Goal: Information Seeking & Learning: Learn about a topic

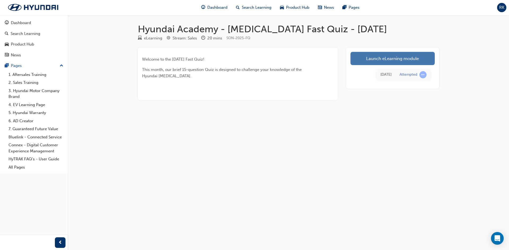
click at [396, 56] on link "Launch eLearning module" at bounding box center [392, 58] width 84 height 13
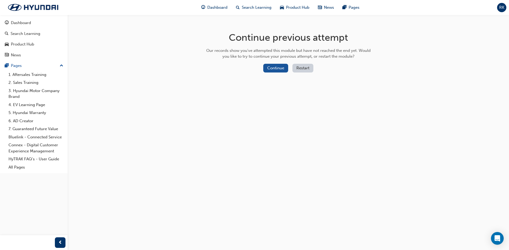
click at [279, 73] on div "Continue Restart" at bounding box center [288, 69] width 168 height 11
click at [277, 68] on button "Continue" at bounding box center [275, 68] width 25 height 9
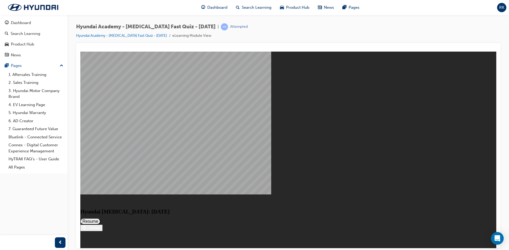
click at [100, 218] on button "Resume" at bounding box center [90, 221] width 20 height 6
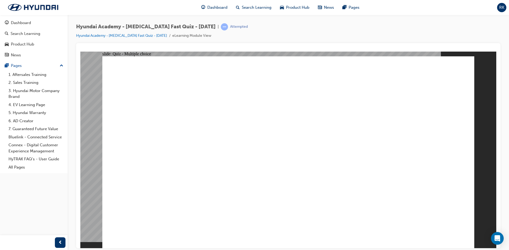
drag, startPoint x: 368, startPoint y: 125, endPoint x: 372, endPoint y: 125, distance: 4.0
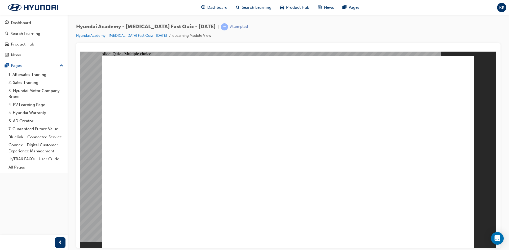
radio input "true"
checkbox input "true"
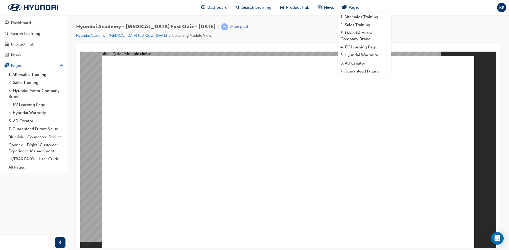
checkbox input "true"
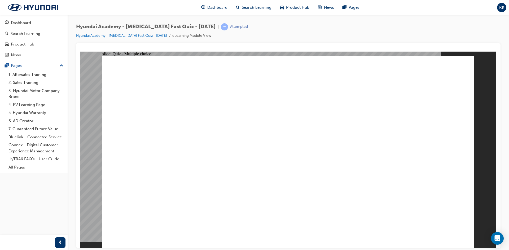
checkbox input "true"
drag, startPoint x: 203, startPoint y: 218, endPoint x: 201, endPoint y: 229, distance: 11.7
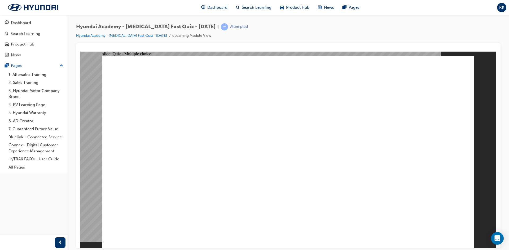
checkbox input "true"
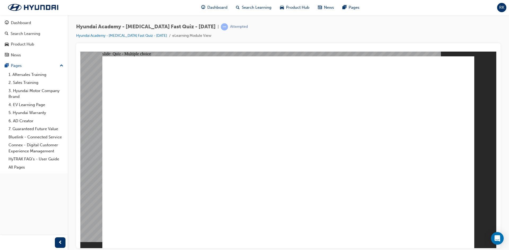
checkbox input "true"
drag, startPoint x: 200, startPoint y: 185, endPoint x: 200, endPoint y: 177, distance: 7.4
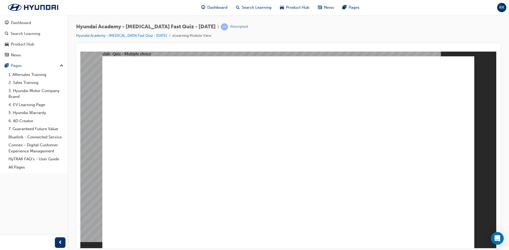
radio input "true"
checkbox input "true"
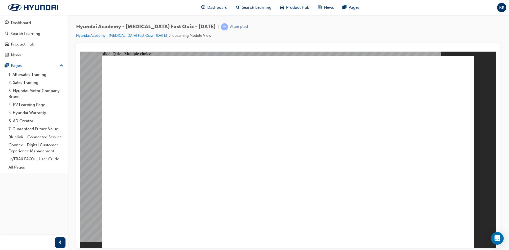
checkbox input "true"
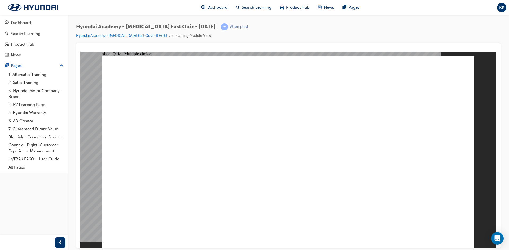
checkbox input "true"
drag, startPoint x: 286, startPoint y: 181, endPoint x: 282, endPoint y: 186, distance: 6.8
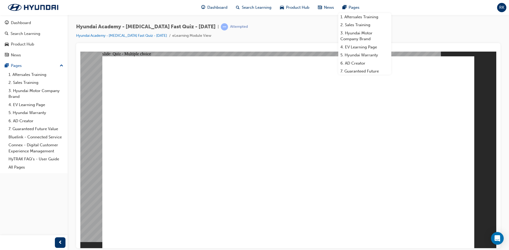
radio input "true"
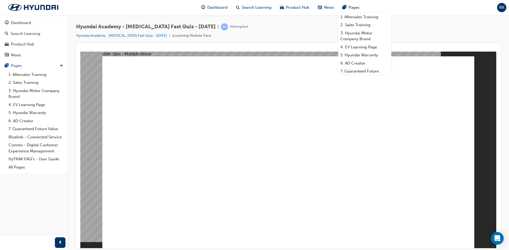
radio input "true"
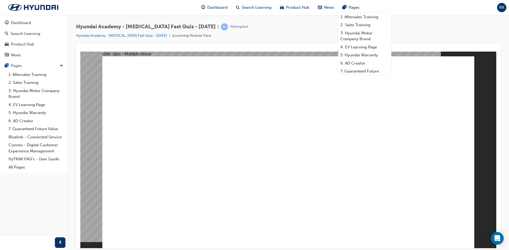
drag, startPoint x: 502, startPoint y: 151, endPoint x: 502, endPoint y: 147, distance: 3.2
click at [502, 150] on div "Hyundai Academy - [MEDICAL_DATA] Fast Quiz - [DATE] | Attempted Hyundai Academy…" at bounding box center [288, 126] width 441 height 222
radio input "true"
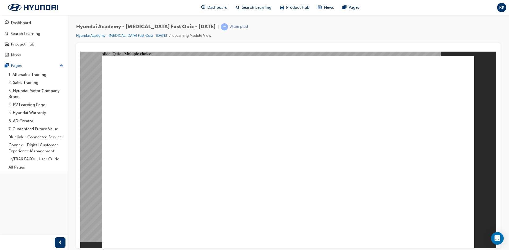
radio input "true"
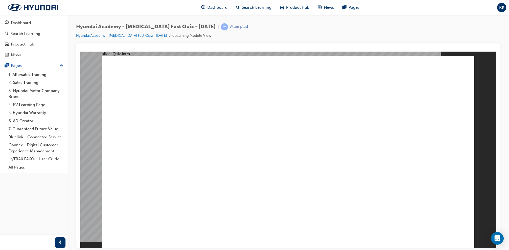
radio input "true"
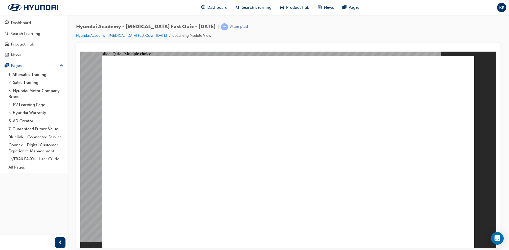
radio input "true"
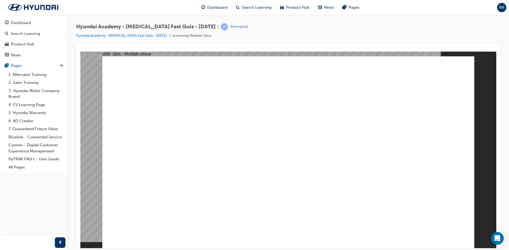
radio input "true"
checkbox input "true"
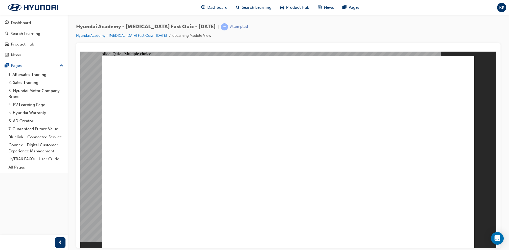
drag, startPoint x: 444, startPoint y: 226, endPoint x: 481, endPoint y: 222, distance: 36.8
radio input "true"
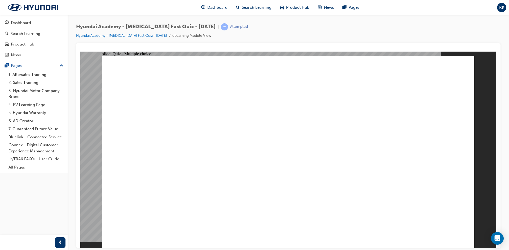
checkbox input "true"
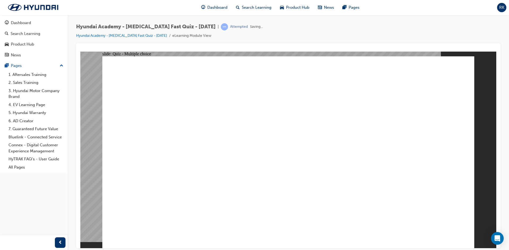
radio input "true"
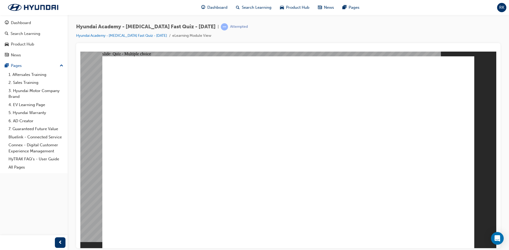
checkbox input "true"
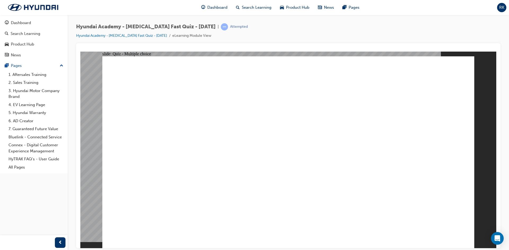
checkbox input "true"
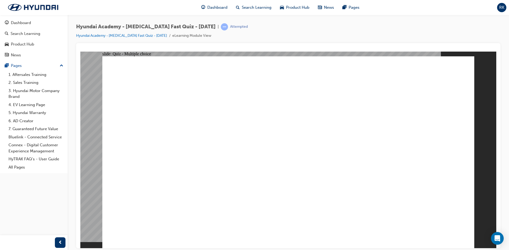
checkbox input "true"
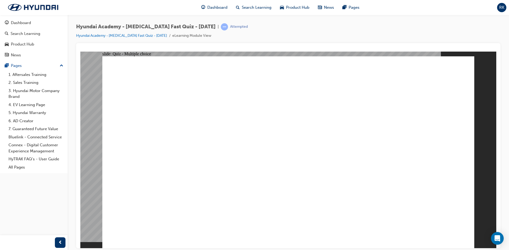
checkbox input "true"
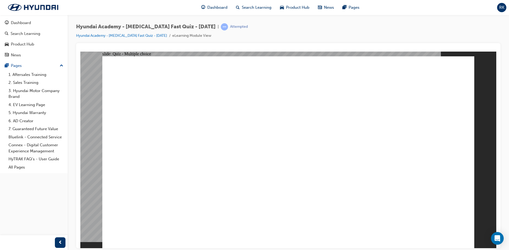
radio input "true"
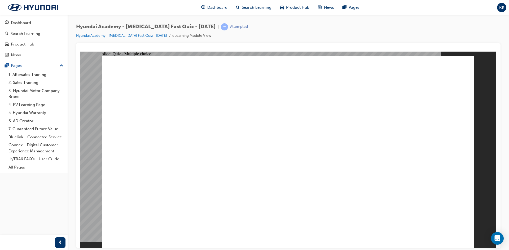
checkbox input "true"
drag, startPoint x: 227, startPoint y: 197, endPoint x: 227, endPoint y: 218, distance: 20.7
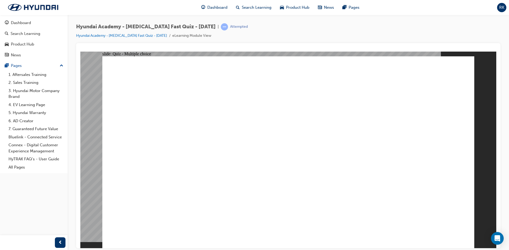
checkbox input "true"
drag, startPoint x: 225, startPoint y: 241, endPoint x: 225, endPoint y: 232, distance: 8.5
checkbox input "true"
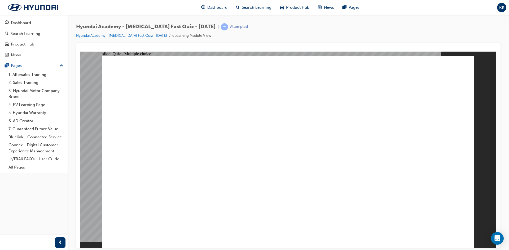
radio input "true"
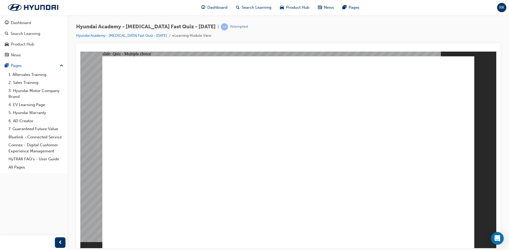
radio input "true"
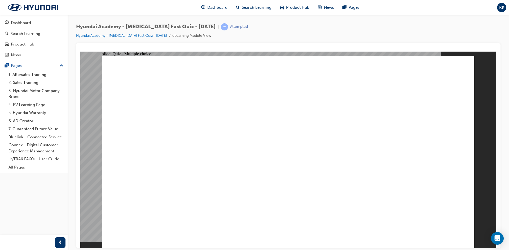
radio input "true"
